Goal: Task Accomplishment & Management: Manage account settings

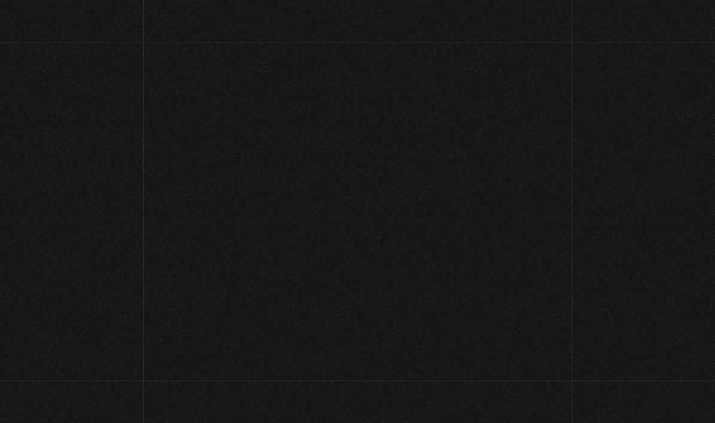
scroll to position [153, 0]
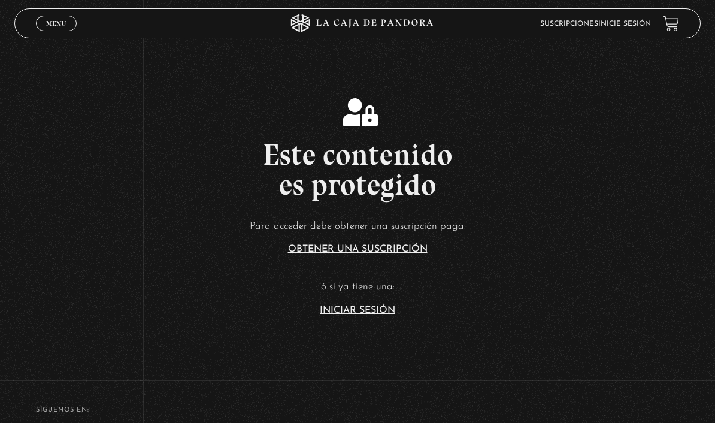
click at [376, 315] on link "Iniciar Sesión" at bounding box center [357, 310] width 75 height 10
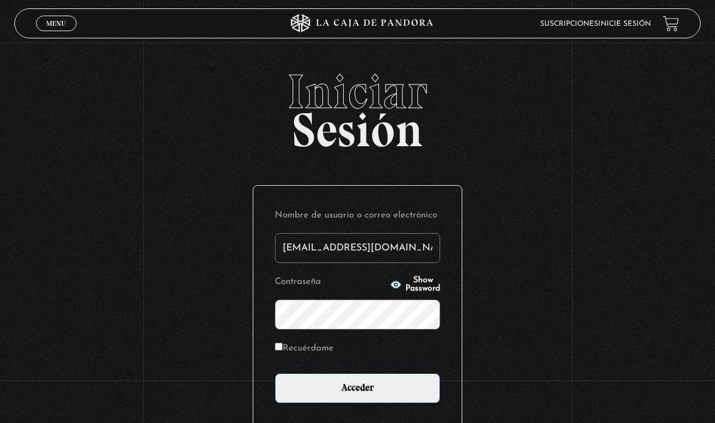
type input "cristhian.white@gmail.com"
click at [358, 395] on input "Acceder" at bounding box center [357, 388] width 165 height 30
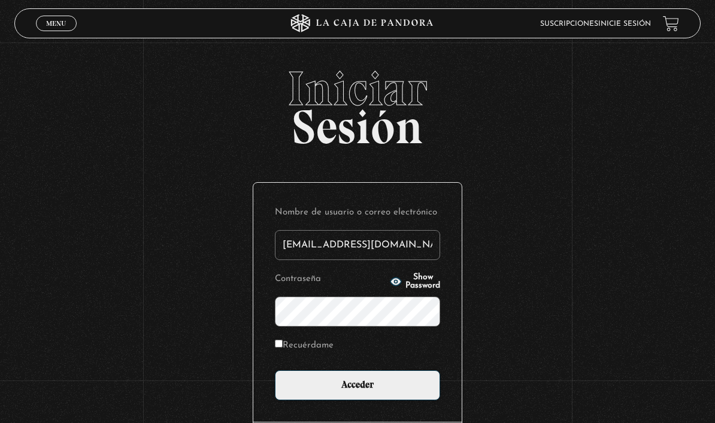
drag, startPoint x: 0, startPoint y: 0, endPoint x: 284, endPoint y: 351, distance: 451.4
click at [283, 347] on input "Recuérdame" at bounding box center [279, 344] width 8 height 8
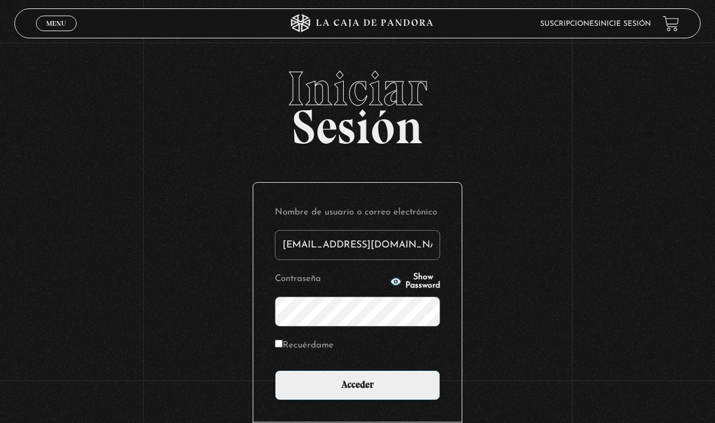
click at [283, 347] on input "Recuérdame" at bounding box center [279, 344] width 8 height 8
checkbox input "false"
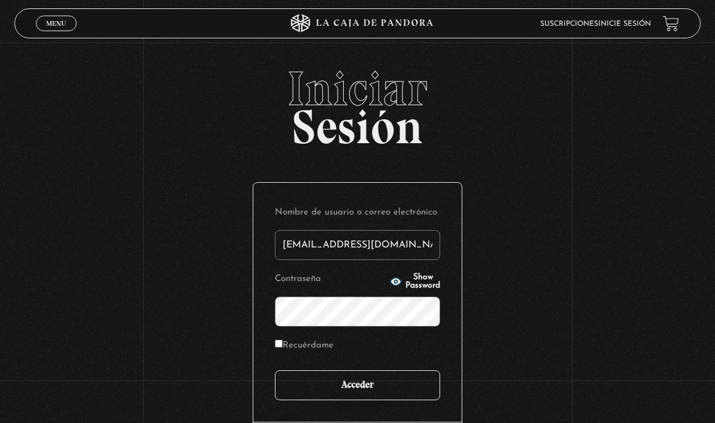
drag, startPoint x: 283, startPoint y: 353, endPoint x: 331, endPoint y: 397, distance: 64.9
click at [331, 396] on input "Acceder" at bounding box center [357, 385] width 165 height 30
click at [331, 397] on input "Acceder" at bounding box center [357, 385] width 165 height 30
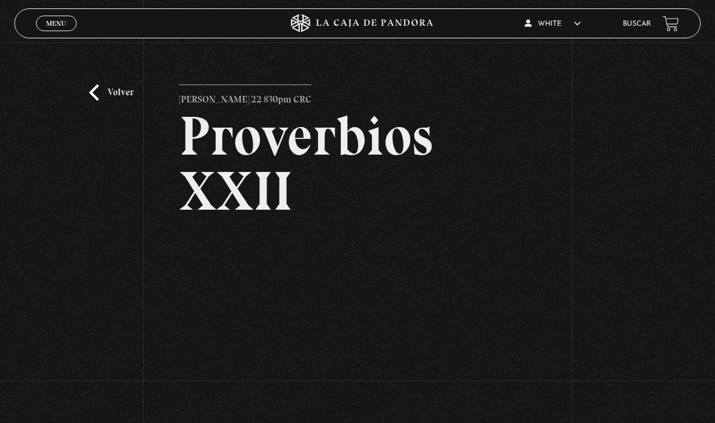
drag, startPoint x: 0, startPoint y: 0, endPoint x: 89, endPoint y: 101, distance: 134.1
click at [89, 101] on link "Volver" at bounding box center [111, 92] width 44 height 16
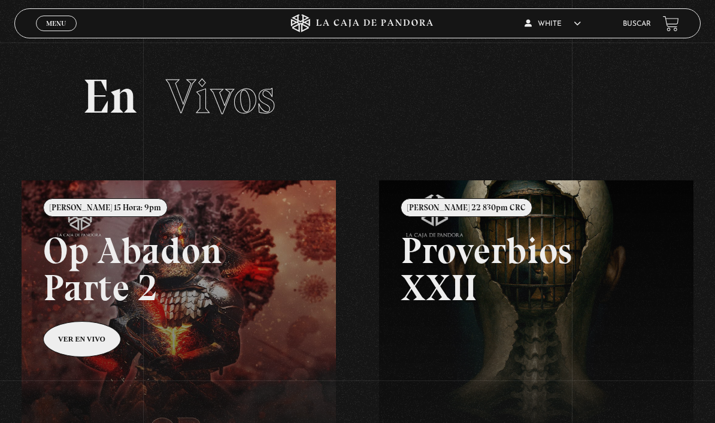
drag, startPoint x: 0, startPoint y: 0, endPoint x: 65, endPoint y: 20, distance: 67.6
click at [65, 20] on span "Menu" at bounding box center [56, 23] width 20 height 7
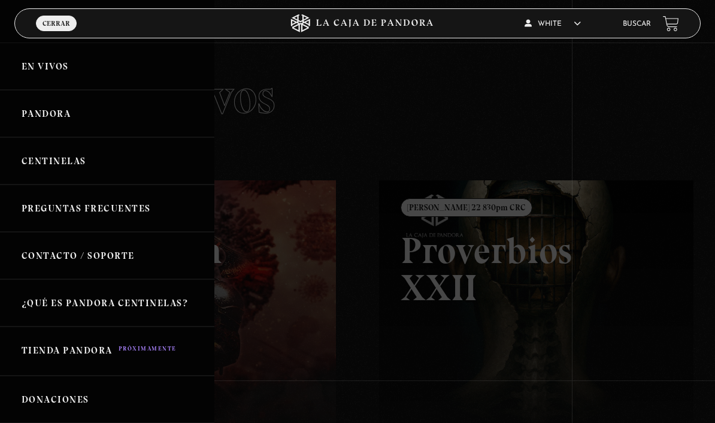
drag, startPoint x: 65, startPoint y: 20, endPoint x: 52, endPoint y: 74, distance: 55.9
click at [52, 74] on link "En vivos" at bounding box center [107, 66] width 214 height 47
